Goal: Task Accomplishment & Management: Manage account settings

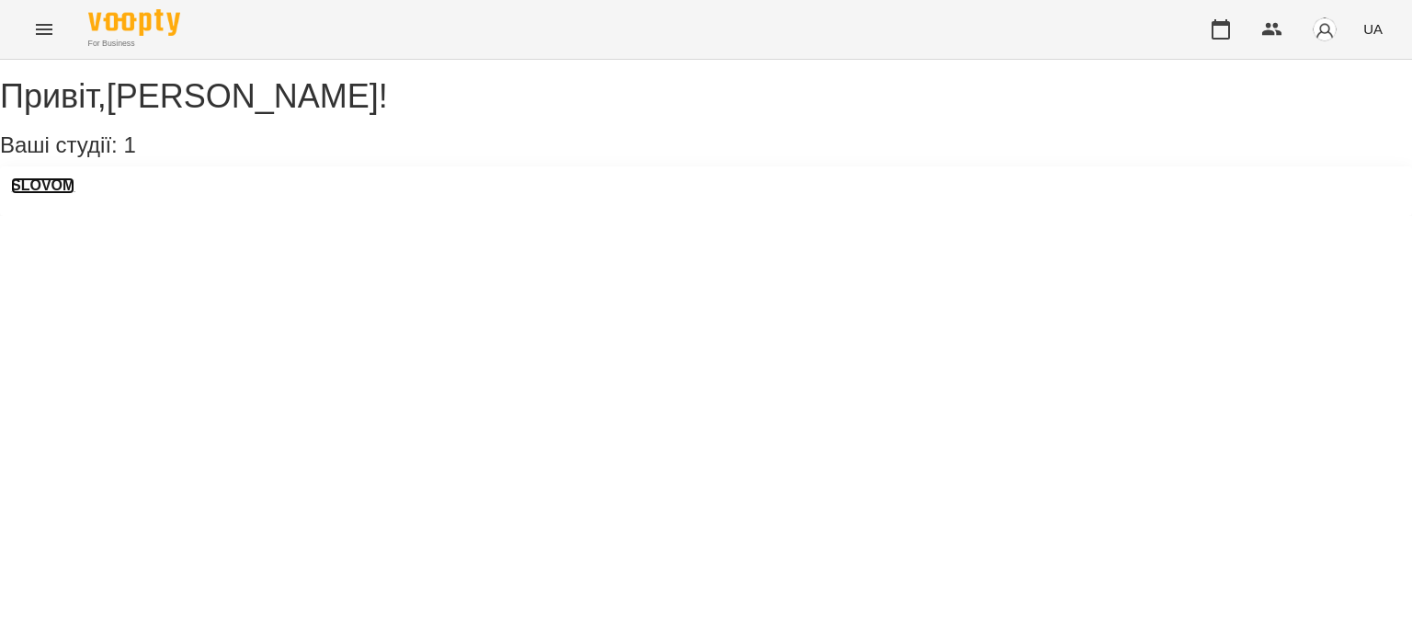
click at [57, 194] on h3 "SLOVOM" at bounding box center [42, 185] width 63 height 17
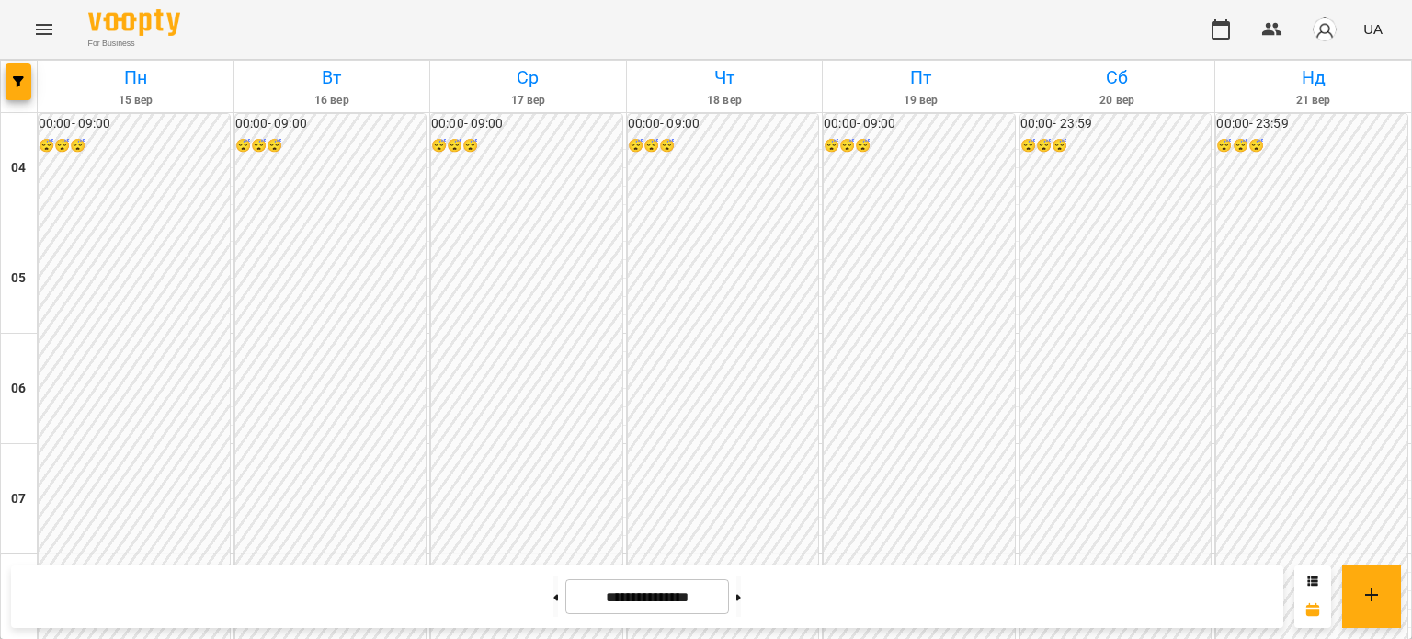
scroll to position [419, 0]
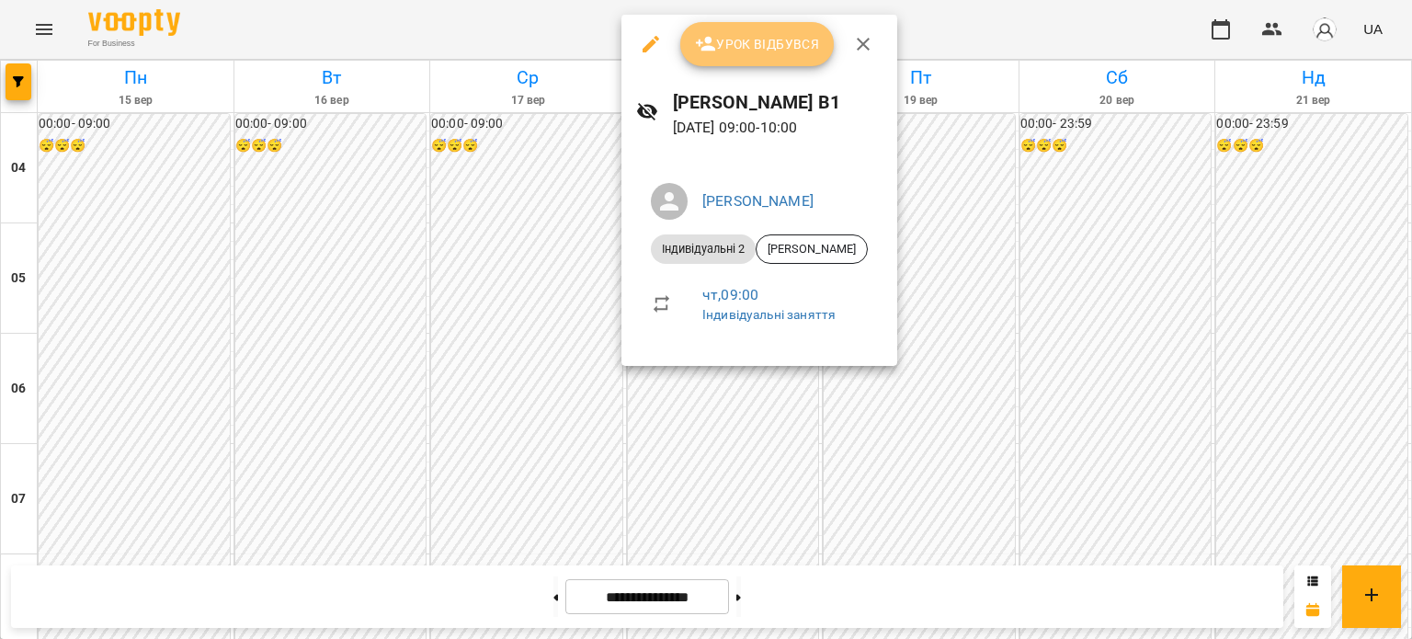
click at [738, 65] on button "Урок відбувся" at bounding box center [757, 44] width 154 height 44
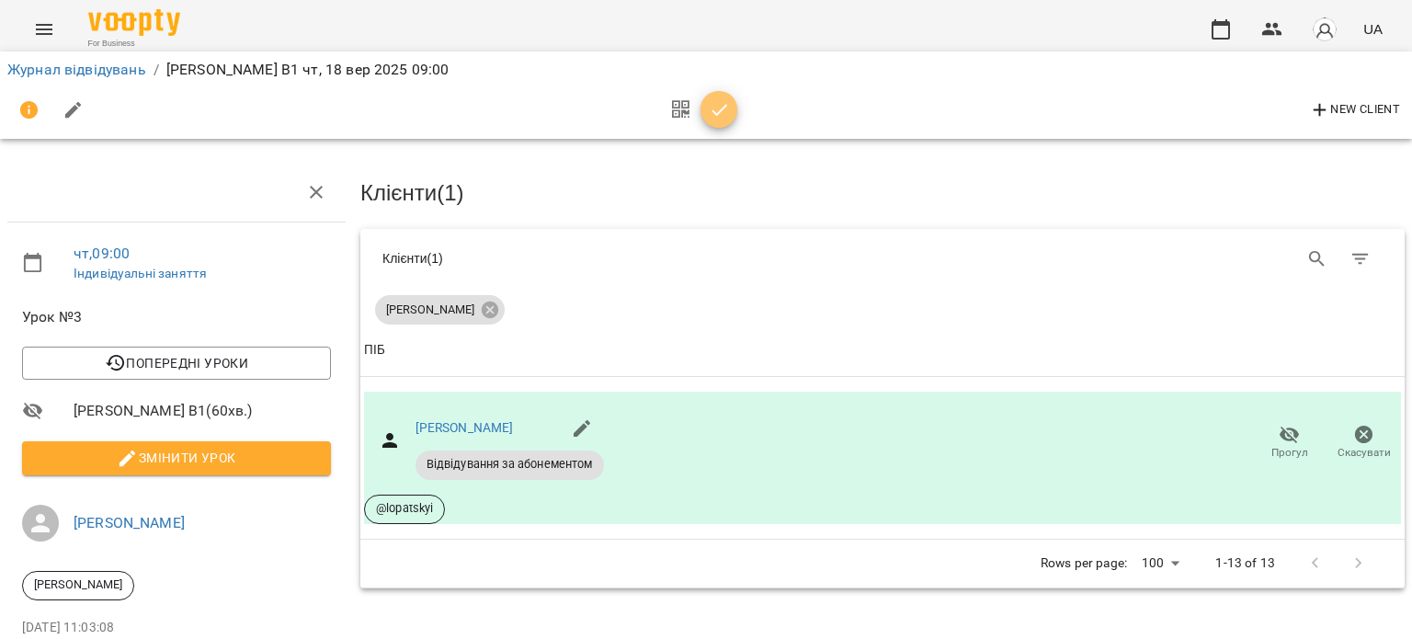
click at [722, 110] on icon "button" at bounding box center [720, 110] width 22 height 22
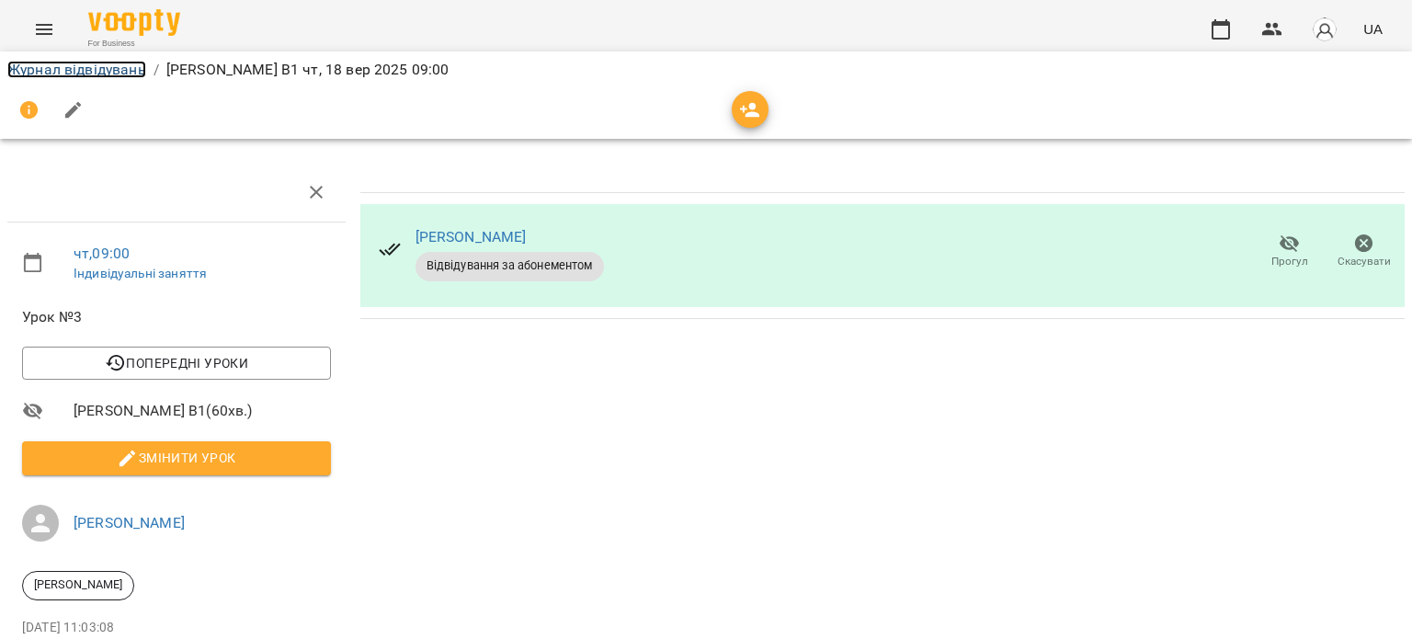
click at [116, 67] on link "Журнал відвідувань" at bounding box center [76, 69] width 139 height 17
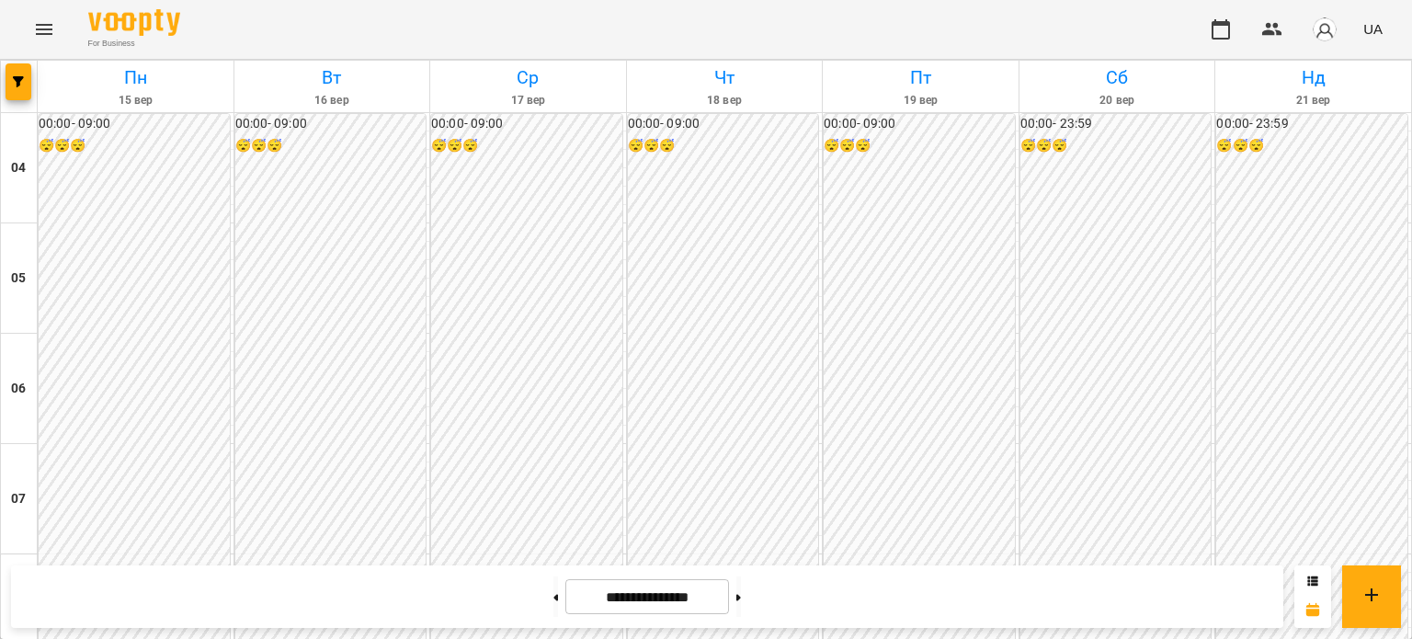
scroll to position [912, 0]
